Goal: Task Accomplishment & Management: Use online tool/utility

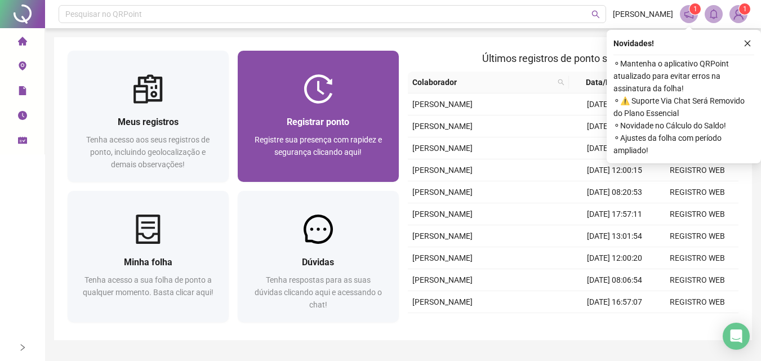
click at [326, 85] on img at bounding box center [318, 88] width 29 height 29
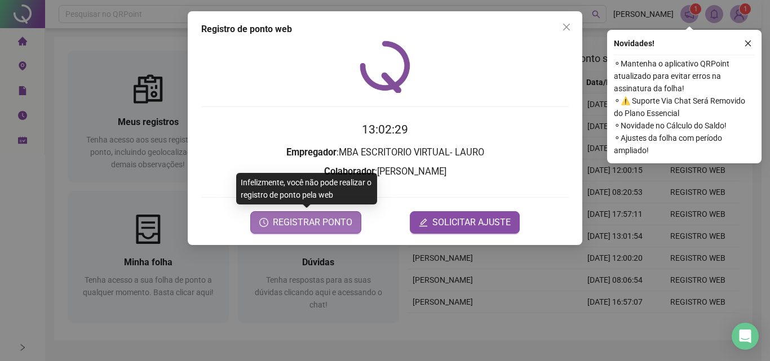
click at [336, 221] on span "REGISTRAR PONTO" at bounding box center [312, 223] width 79 height 14
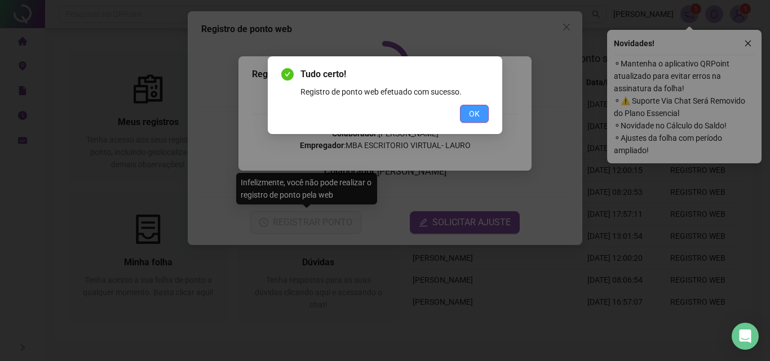
click at [464, 114] on button "OK" at bounding box center [474, 114] width 29 height 18
